Goal: Information Seeking & Learning: Learn about a topic

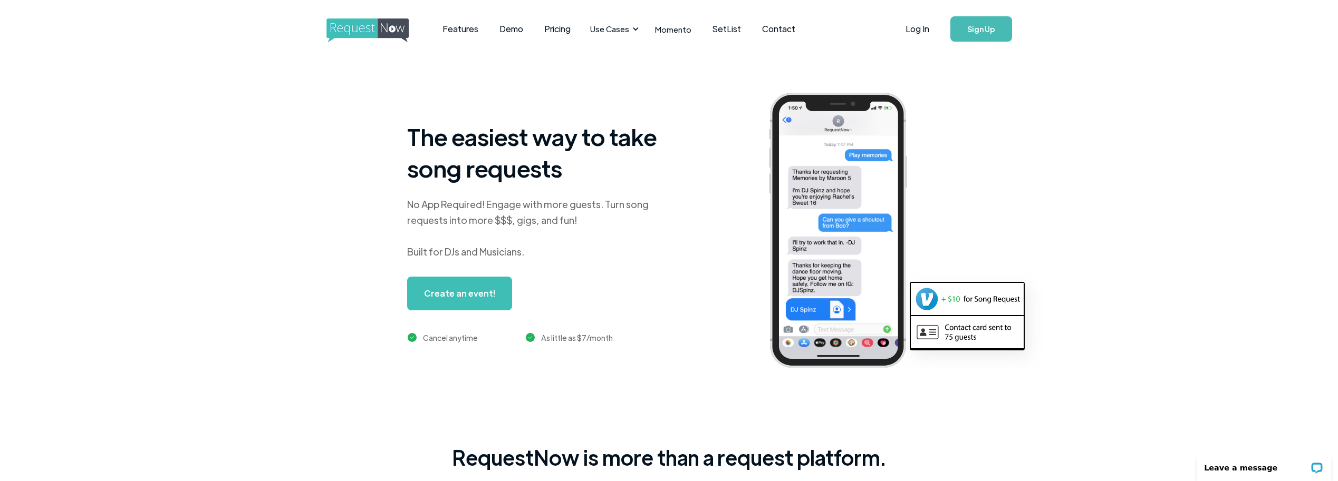
click at [372, 26] on img "home" at bounding box center [377, 30] width 102 height 24
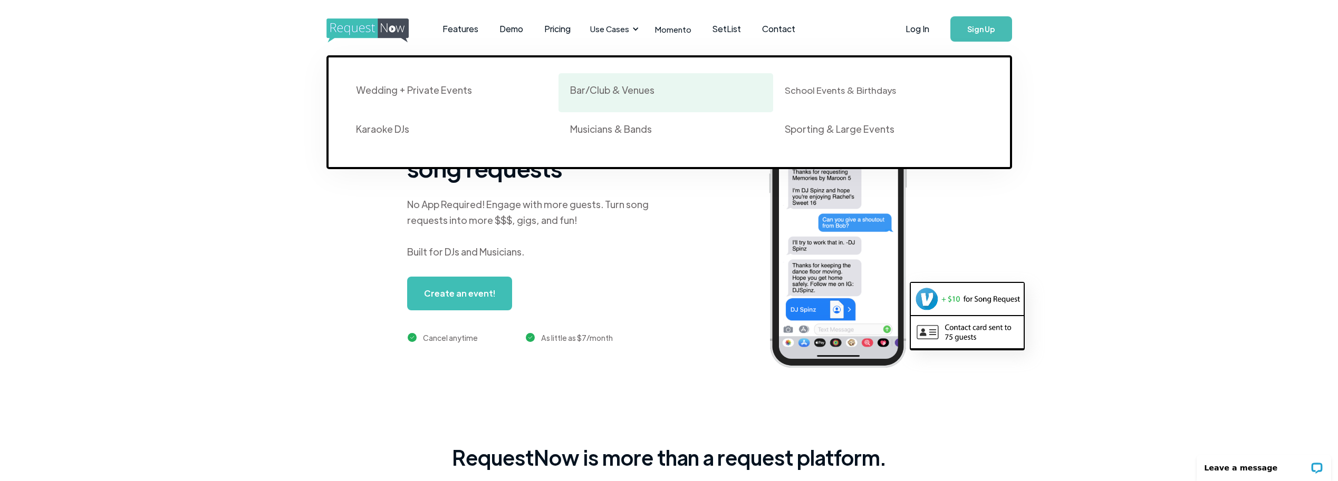
click at [609, 96] on div "Bar/Club & Venues" at bounding box center [612, 90] width 84 height 13
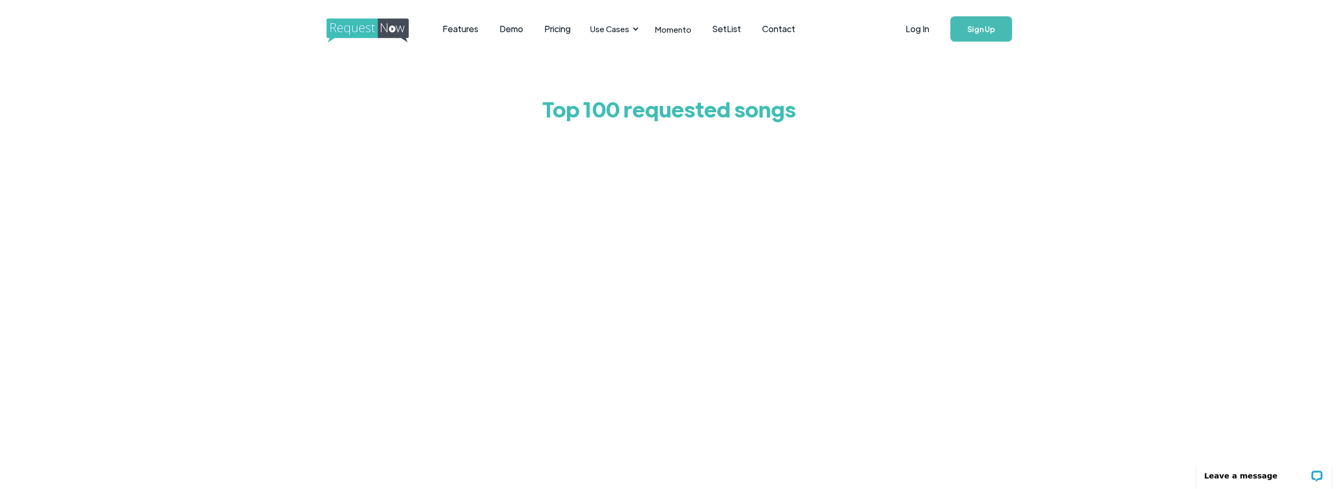
click at [1153, 126] on div "Top 100 requested songs" at bounding box center [669, 305] width 1338 height 494
